Goal: Information Seeking & Learning: Learn about a topic

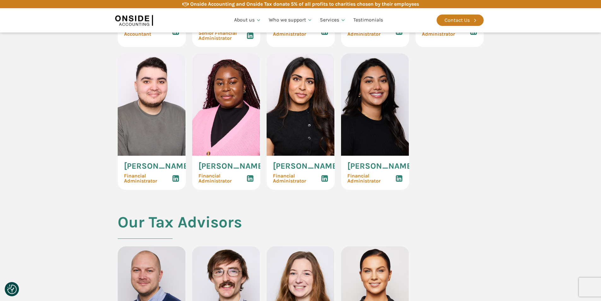
scroll to position [1042, 0]
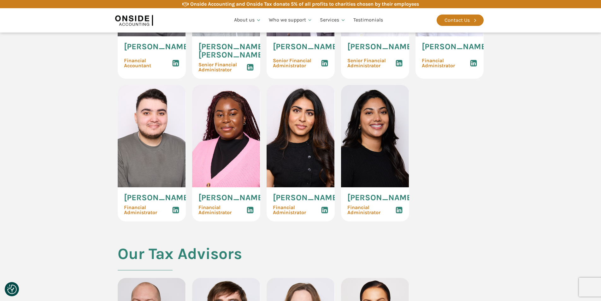
drag, startPoint x: 323, startPoint y: 252, endPoint x: 465, endPoint y: 192, distance: 154.4
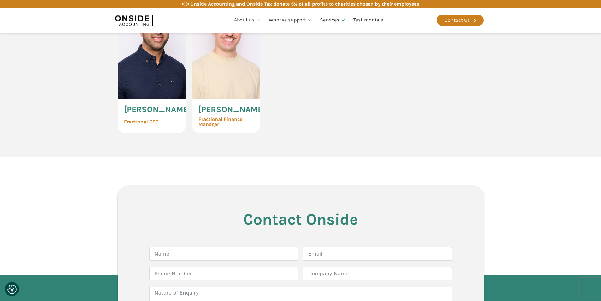
scroll to position [1673, 0]
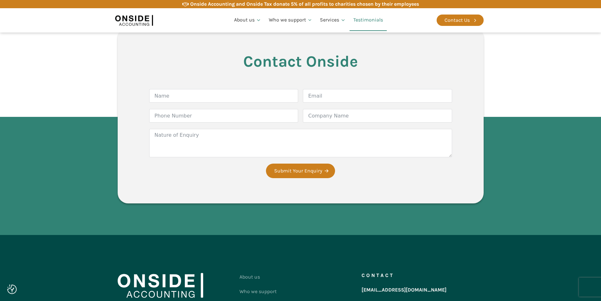
click at [362, 19] on link "Testimonials" at bounding box center [368, 19] width 37 height 21
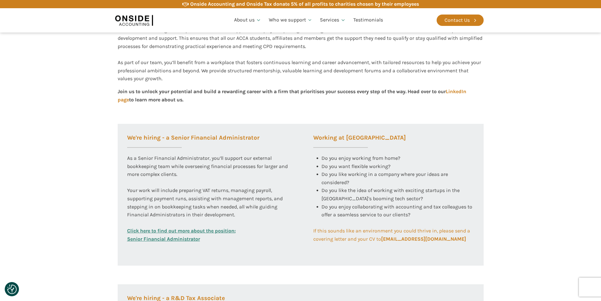
scroll to position [221, 0]
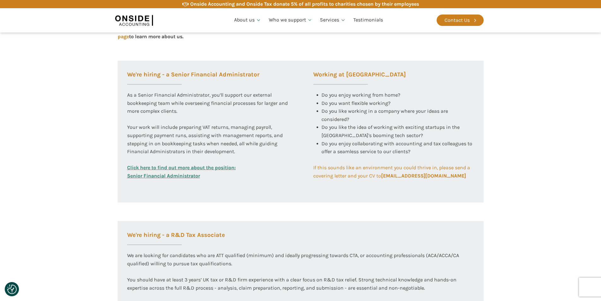
click at [544, 111] on section "Working at Onside At Onside Accounting, we are proud to be an ACCA Approved Emp…" at bounding box center [300, 141] width 601 height 469
drag, startPoint x: 412, startPoint y: 152, endPoint x: 359, endPoint y: 142, distance: 53.8
click at [359, 142] on span "Do you enjoy collaborating with accounting and tax colleagues to offer a seamle…" at bounding box center [398, 147] width 152 height 14
click at [367, 139] on div "Do you like the idea of working with exciting startups in the UK's booming tech…" at bounding box center [398, 131] width 153 height 16
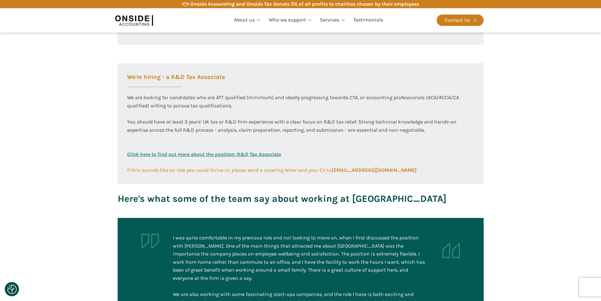
scroll to position [253, 0]
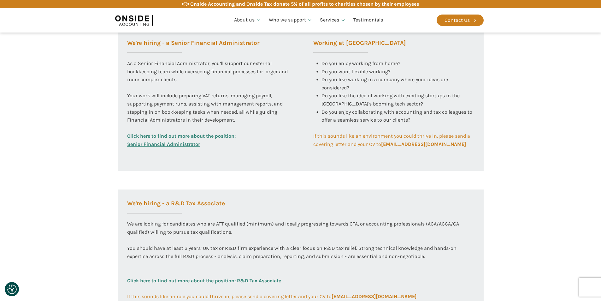
click at [244, 155] on div "We're hiring - a Senior Financial Administrator As a Senior Financial Administr…" at bounding box center [208, 100] width 180 height 142
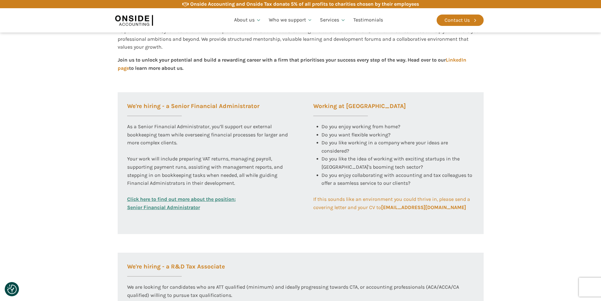
click at [225, 171] on div "As a Senior Financial Administrator, you’ll support our external bookkeeping te…" at bounding box center [207, 158] width 161 height 73
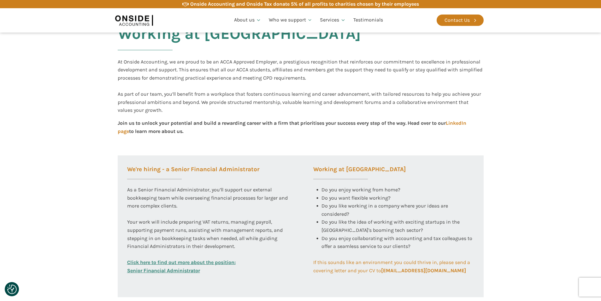
scroll to position [158, 0]
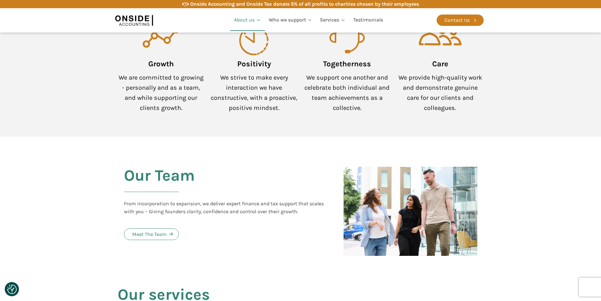
scroll to position [490, 0]
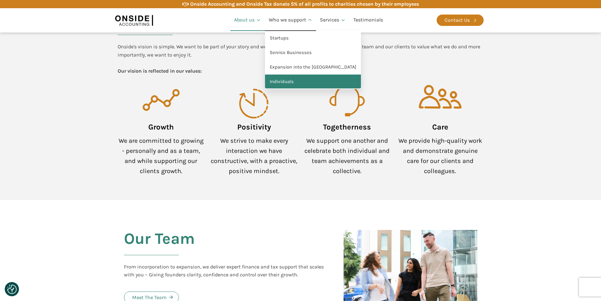
click at [315, 82] on link "Individuals" at bounding box center [313, 81] width 96 height 15
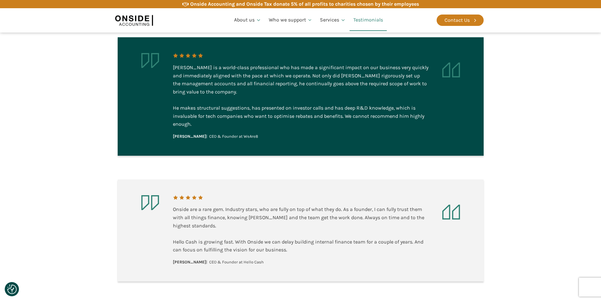
scroll to position [284, 0]
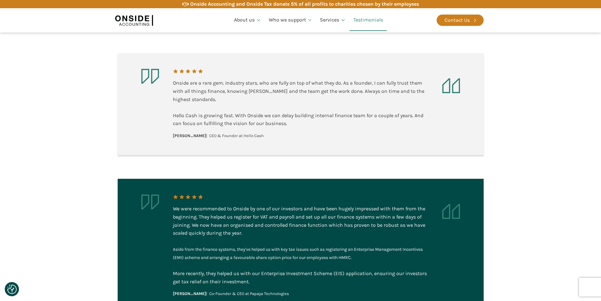
drag, startPoint x: 216, startPoint y: 261, endPoint x: 256, endPoint y: 259, distance: 39.8
click at [256, 260] on div "We were recommended to Onside by one of our investors and have been hugely impr…" at bounding box center [301, 245] width 256 height 103
copy div "Papaya Technologies"
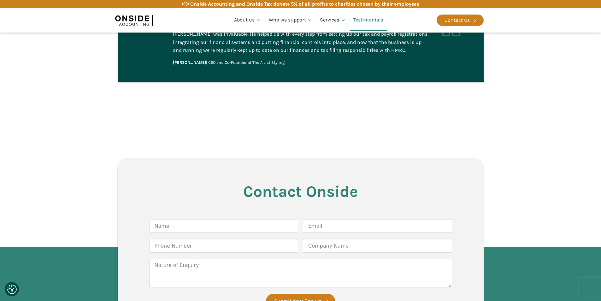
scroll to position [1357, 0]
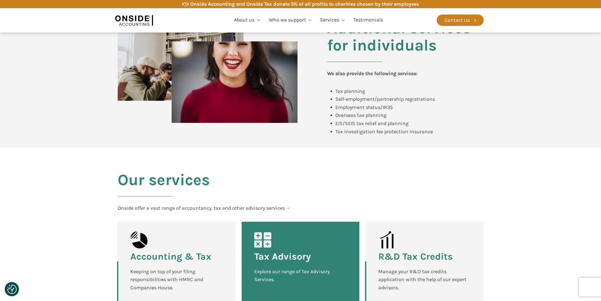
scroll to position [126, 0]
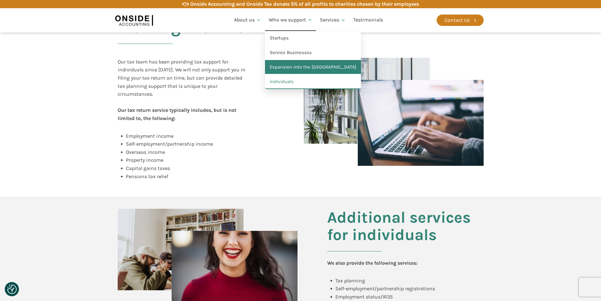
click at [290, 66] on link "Expansion into the [GEOGRAPHIC_DATA]" at bounding box center [313, 67] width 96 height 15
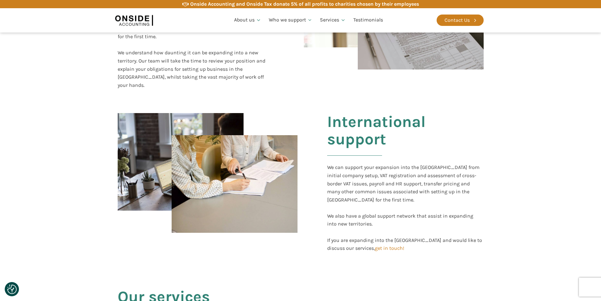
scroll to position [347, 0]
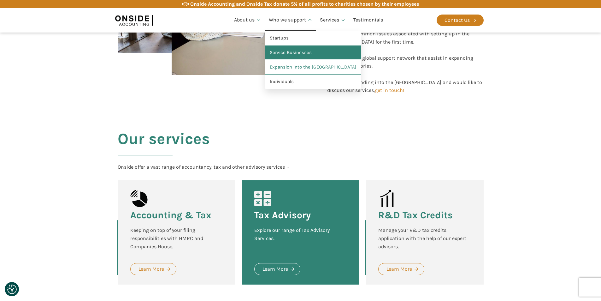
click at [290, 51] on link "Service Businesses" at bounding box center [313, 52] width 96 height 15
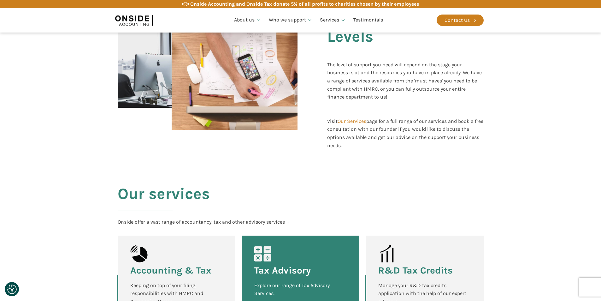
scroll to position [410, 0]
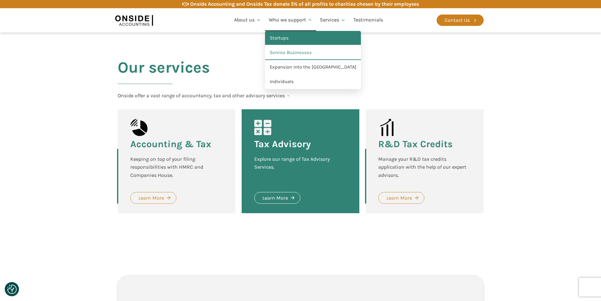
click at [287, 42] on link "Startups" at bounding box center [313, 38] width 96 height 15
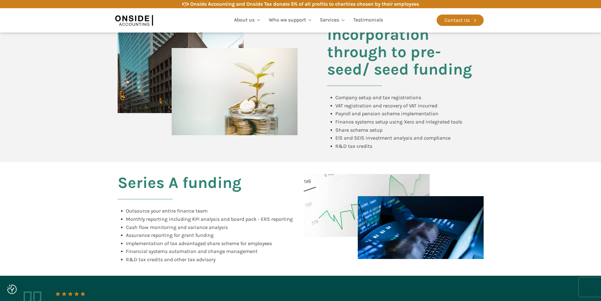
scroll to position [347, 0]
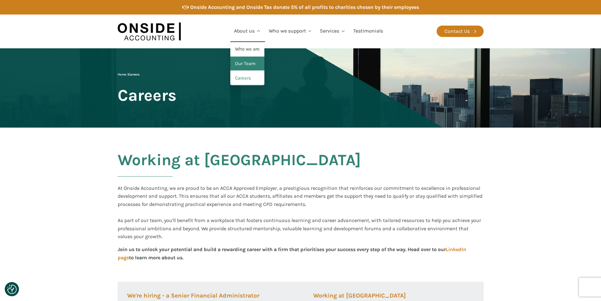
click at [248, 62] on link "Our Team" at bounding box center [247, 63] width 34 height 15
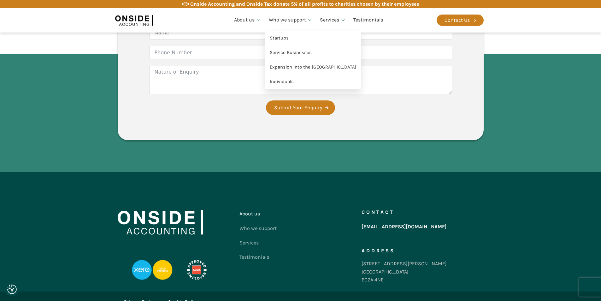
scroll to position [1825, 0]
